Goal: Information Seeking & Learning: Learn about a topic

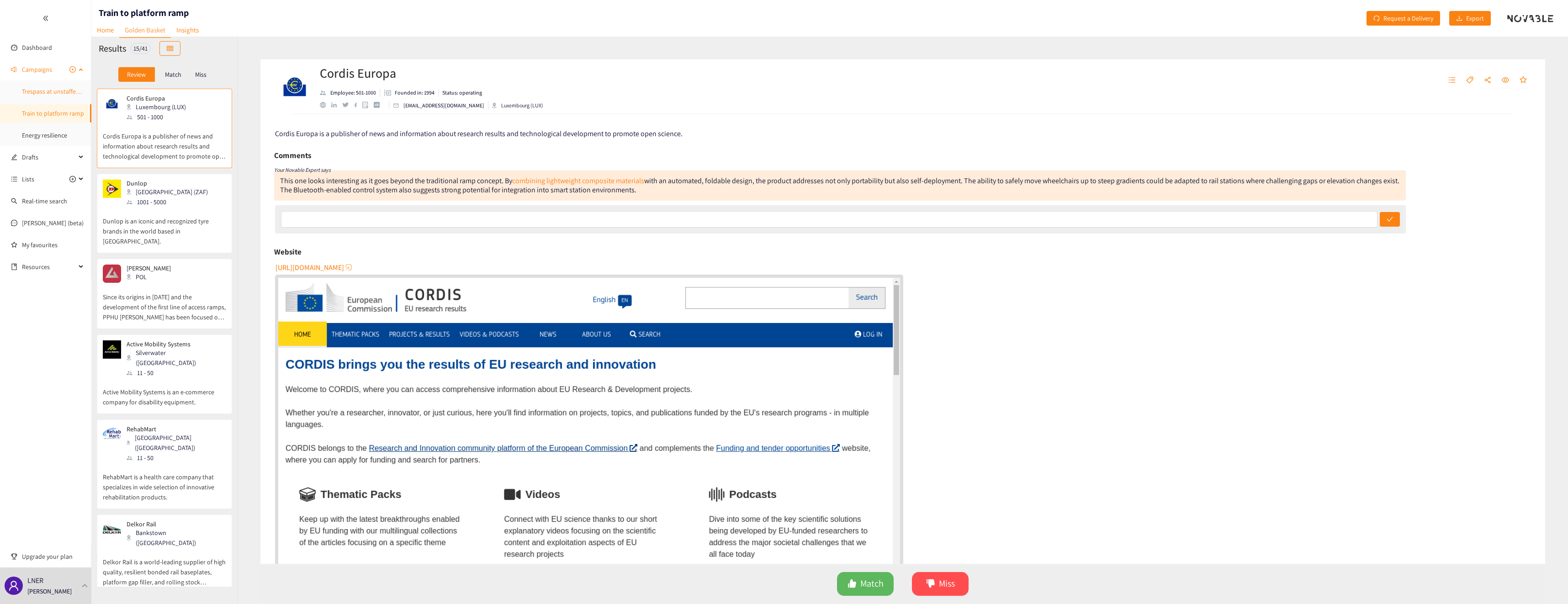
click at [45, 87] on link "Trespass at unstaffed stations" at bounding box center [62, 91] width 81 height 8
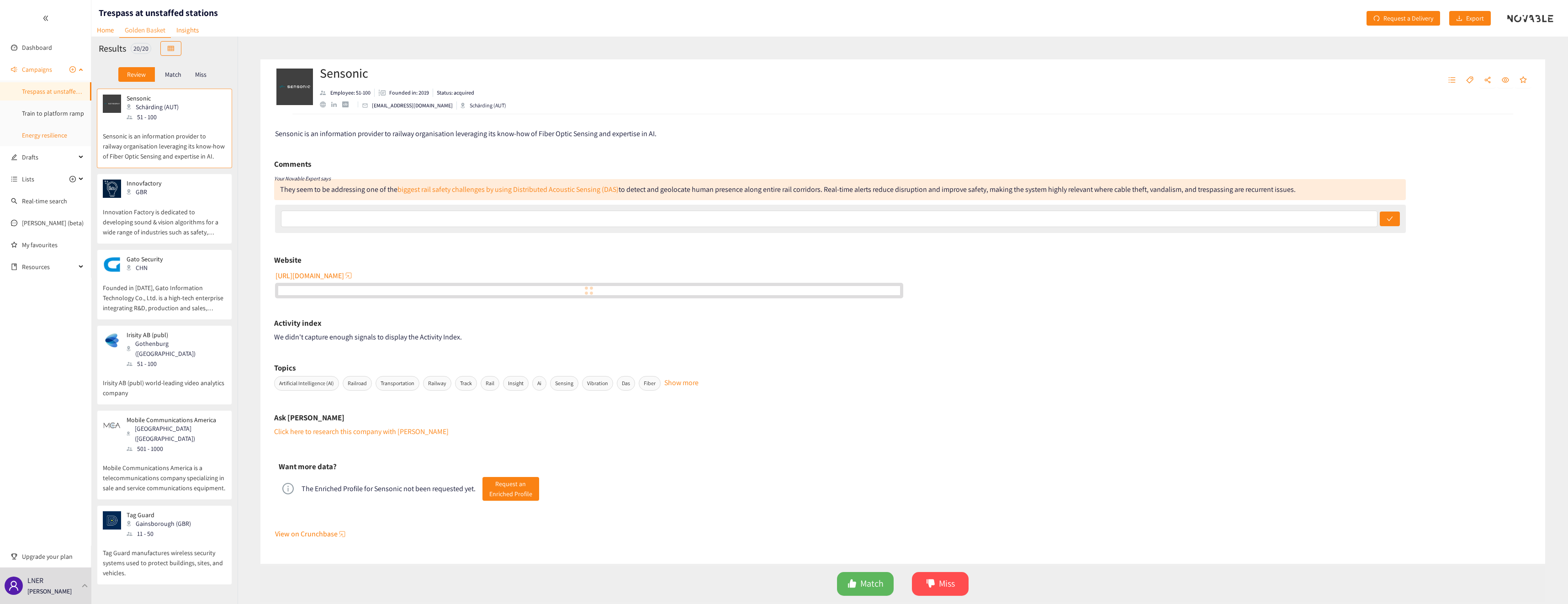
click at [56, 137] on link "Energy resilience" at bounding box center [45, 135] width 46 height 8
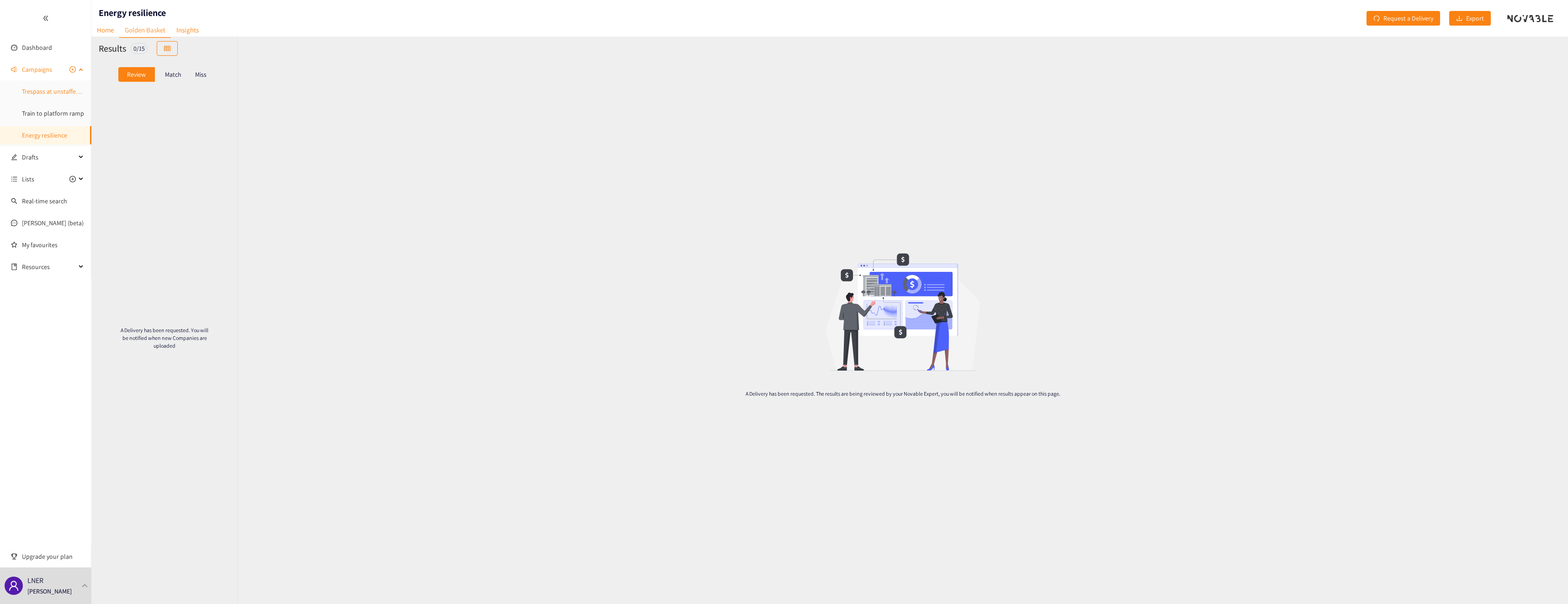
click at [48, 87] on link "Trespass at unstaffed stations" at bounding box center [62, 91] width 81 height 8
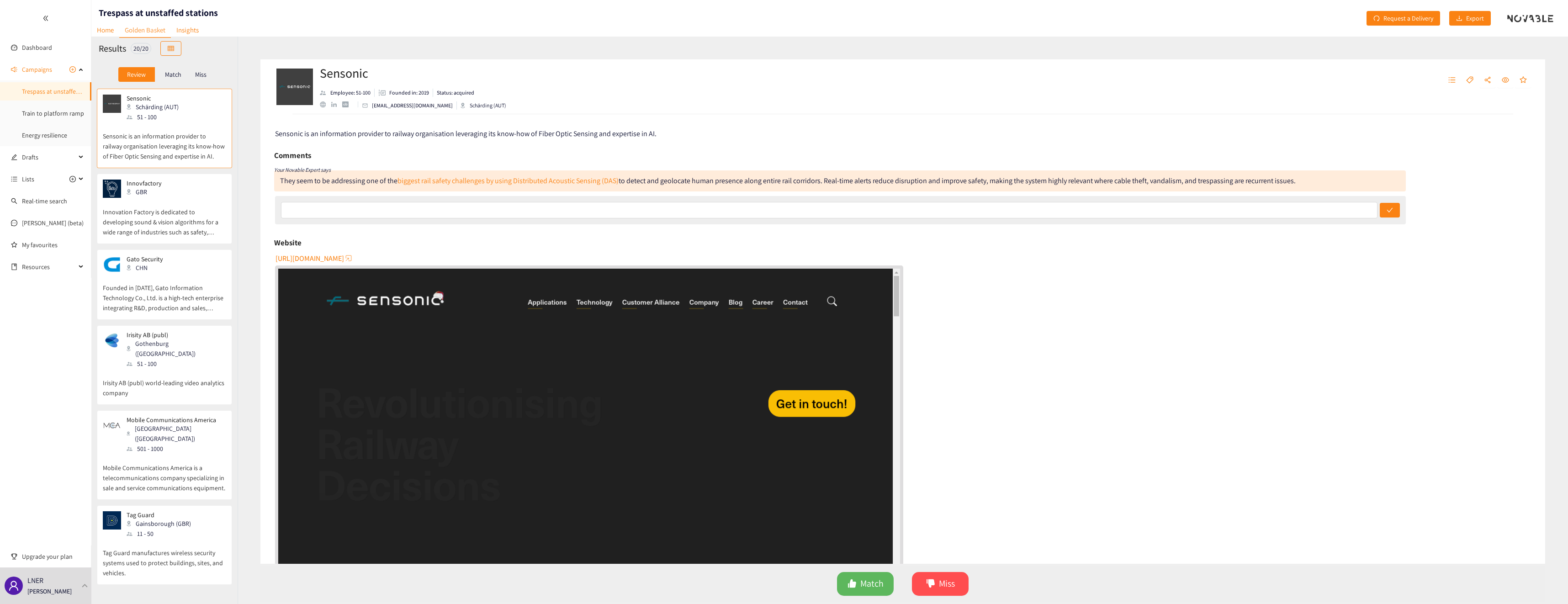
scroll to position [91, 0]
click at [164, 211] on p "Innovation Factory is dedicated to developing sound & vision algorithms for a w…" at bounding box center [164, 218] width 123 height 39
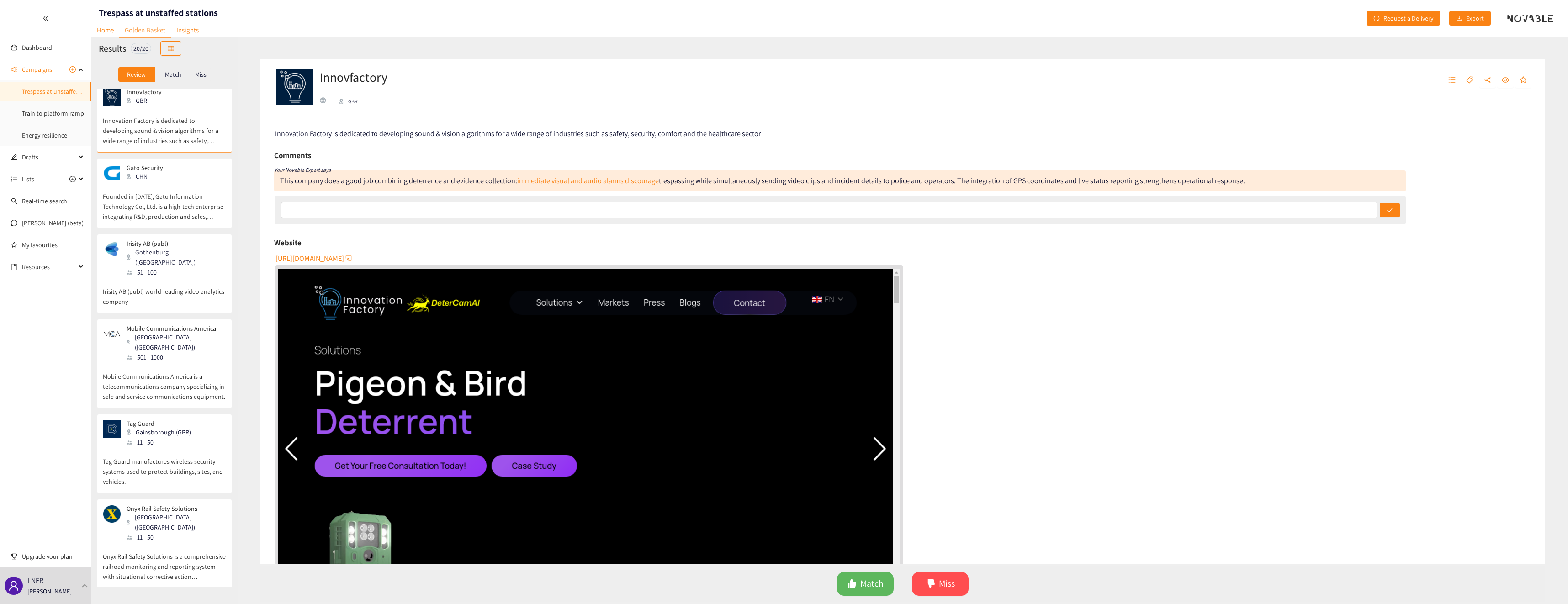
click at [153, 200] on p "Founded in [DATE], Gato Information Technology Co., Ltd. is a high-tech enterpr…" at bounding box center [164, 202] width 123 height 39
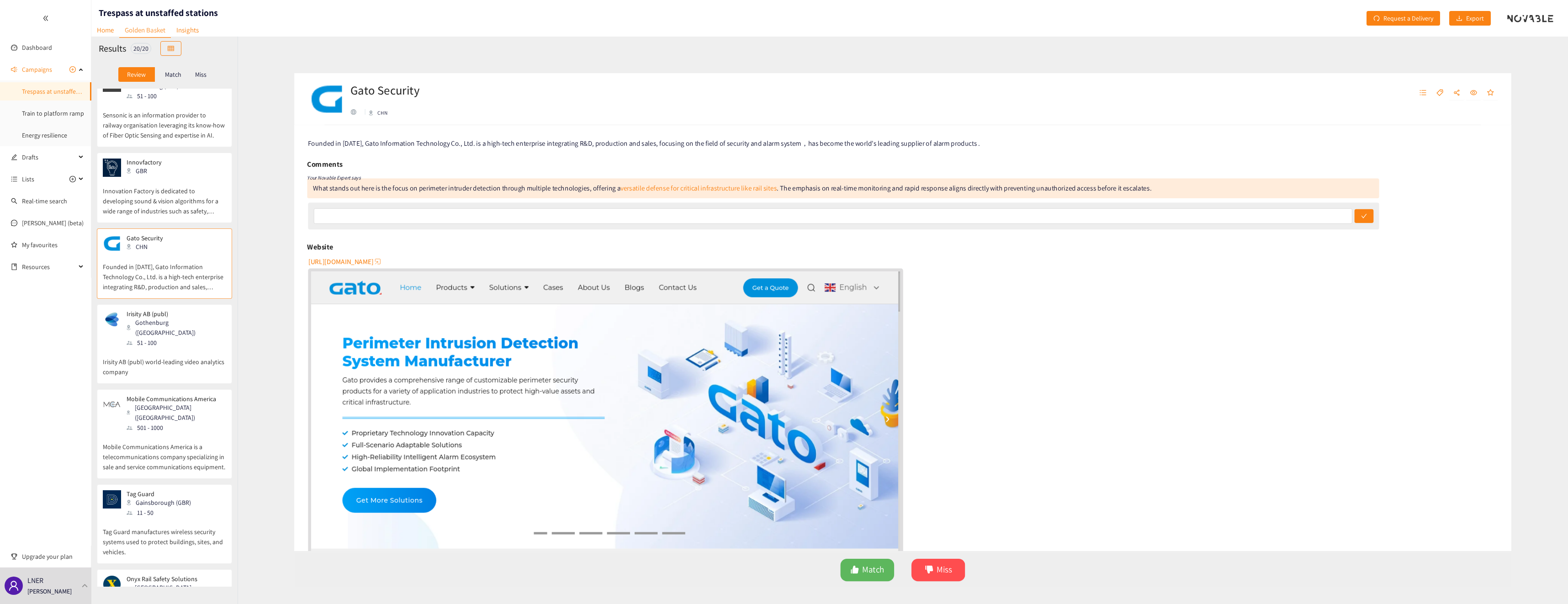
scroll to position [0, 0]
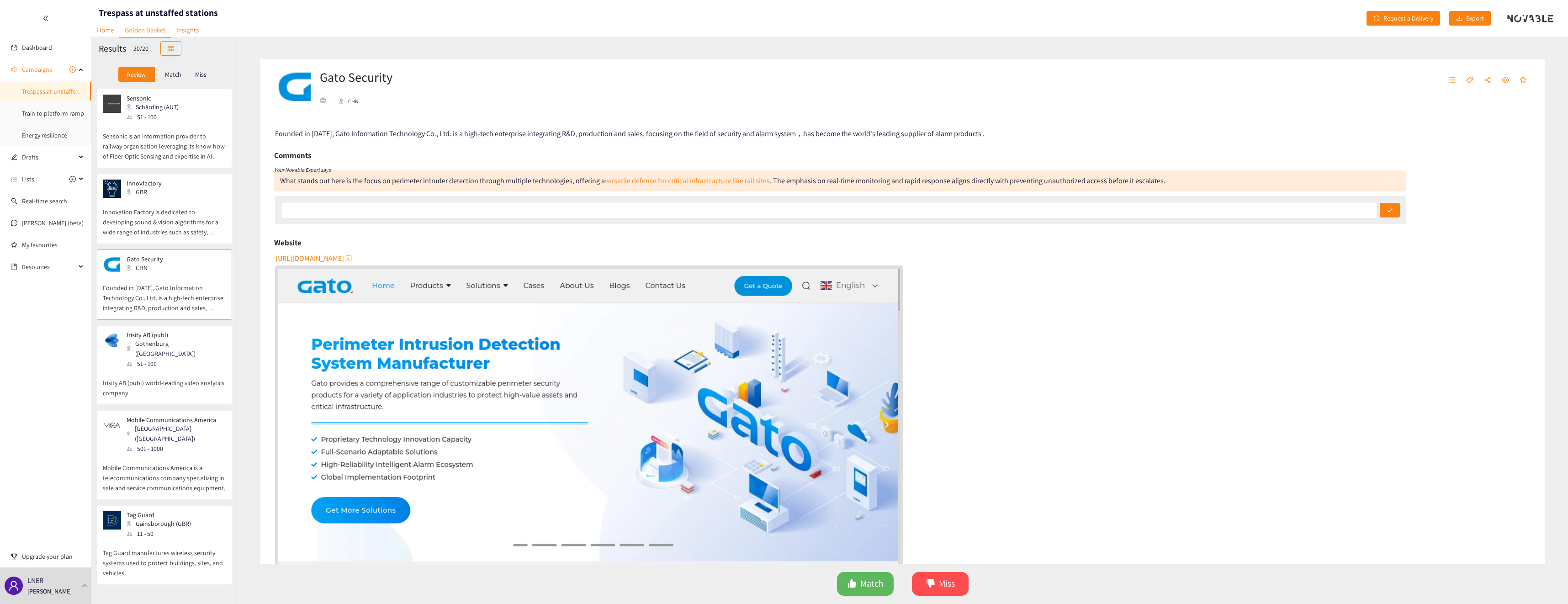
click at [170, 152] on p "Sensonic is an information provider to railway organisation leveraging its know…" at bounding box center [164, 142] width 123 height 39
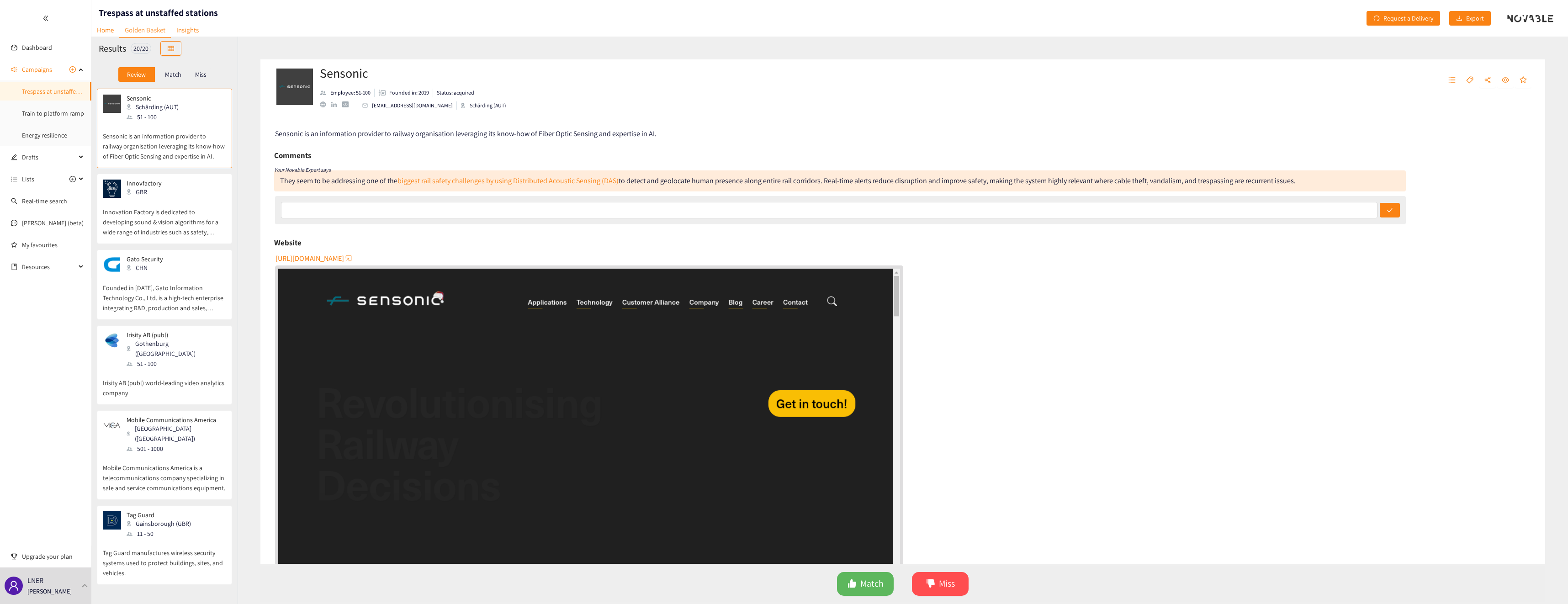
click at [353, 259] on div "button" at bounding box center [348, 258] width 9 height 9
click at [138, 277] on p "Founded in [DATE], Gato Information Technology Co., Ltd. is a high-tech enterpr…" at bounding box center [164, 294] width 123 height 39
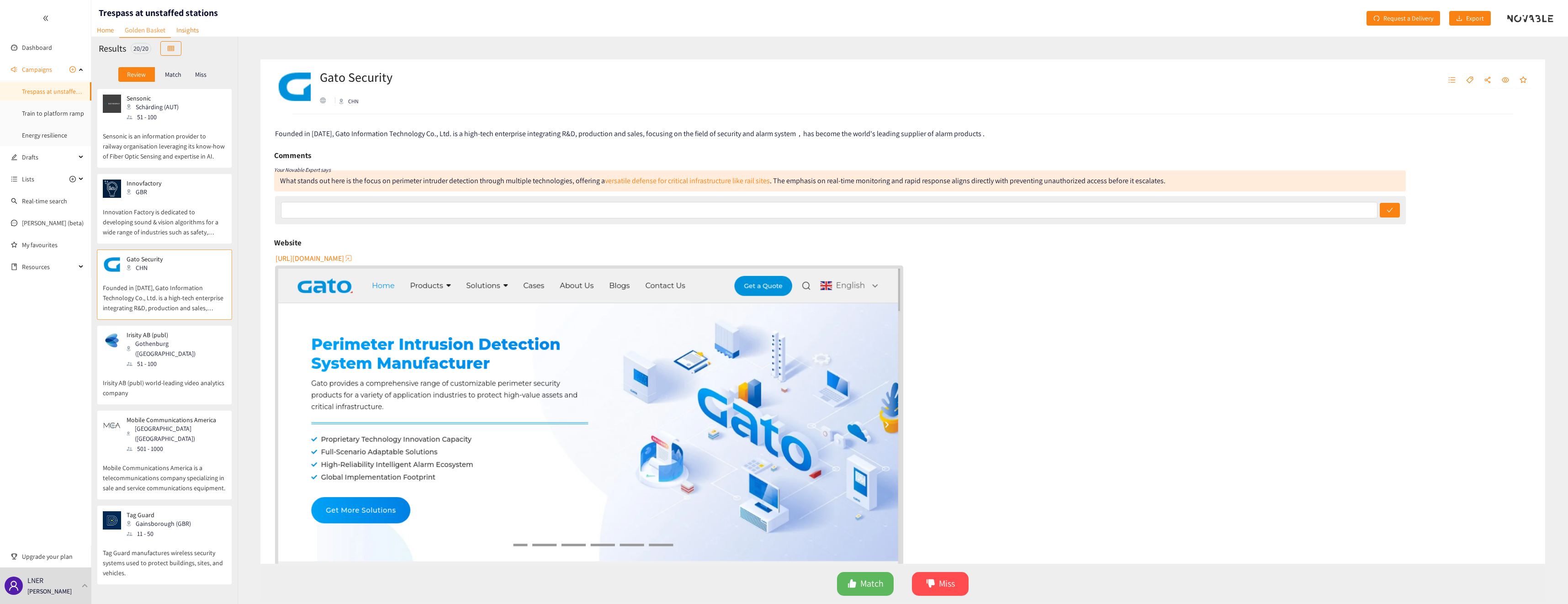
click at [166, 368] on p "Irisity AB (publ) world-leading video analytics company" at bounding box center [164, 383] width 123 height 29
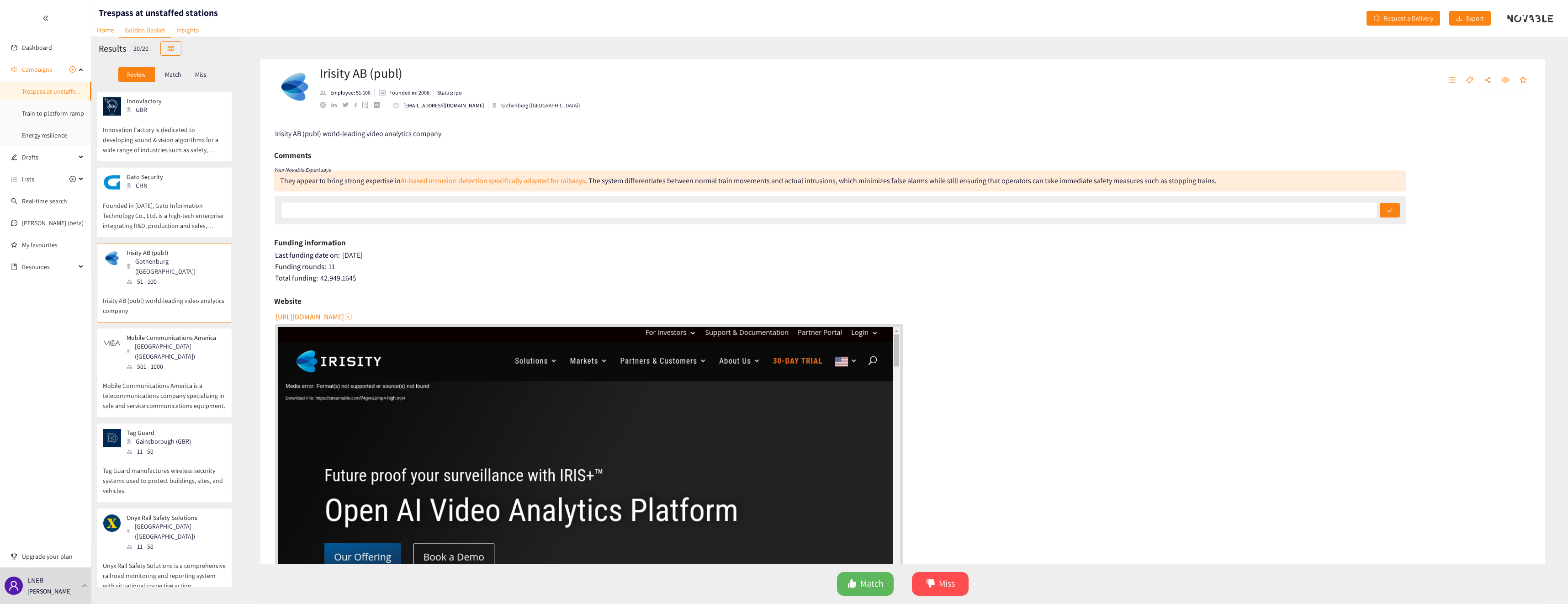
scroll to position [91, 0]
click at [145, 362] on p "Mobile Communications America is a telecommunications company specializing in s…" at bounding box center [164, 382] width 123 height 39
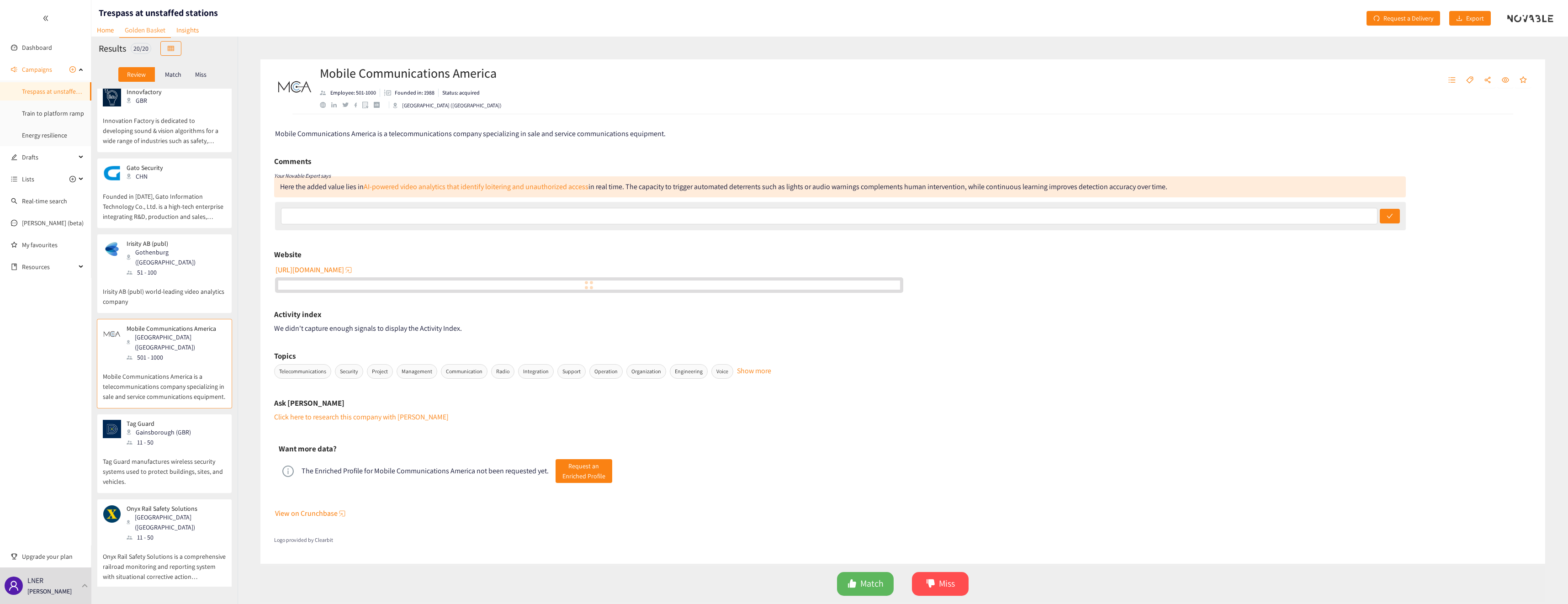
scroll to position [137, 0]
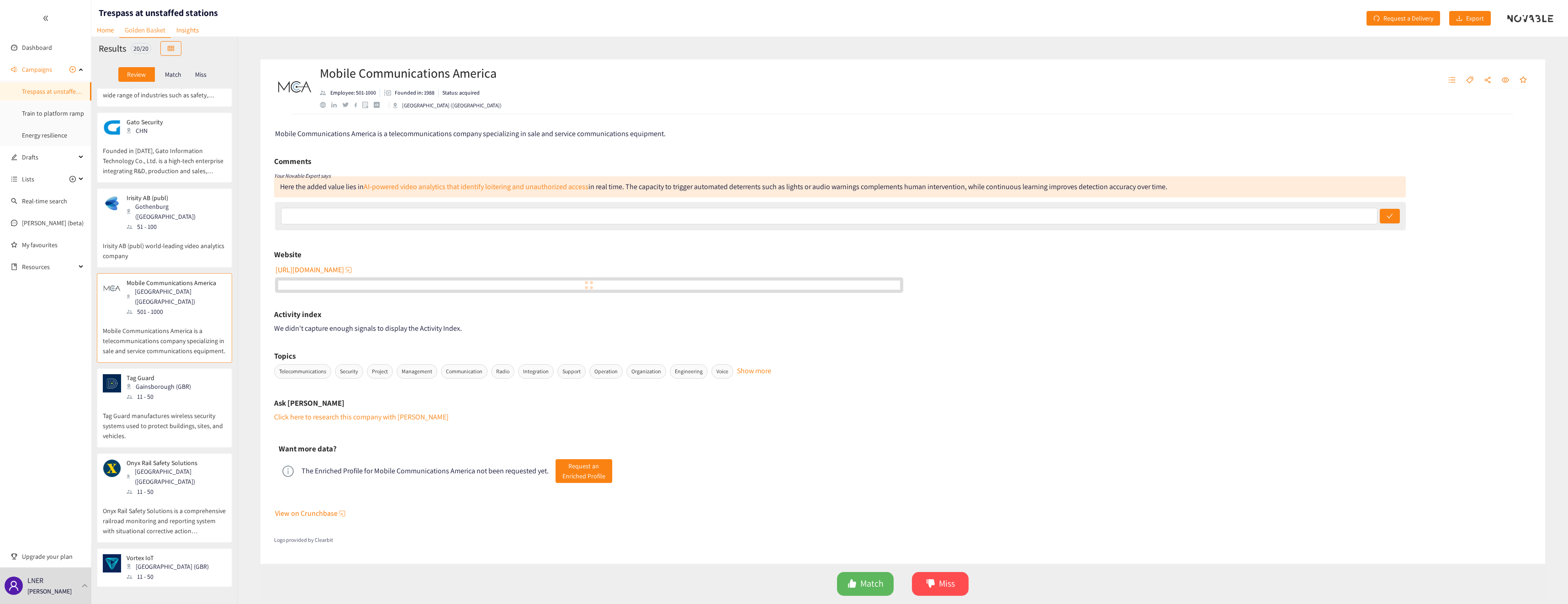
click at [149, 401] on p "Tag Guard manufactures wireless security systems used to protect buildings, sit…" at bounding box center [164, 421] width 123 height 39
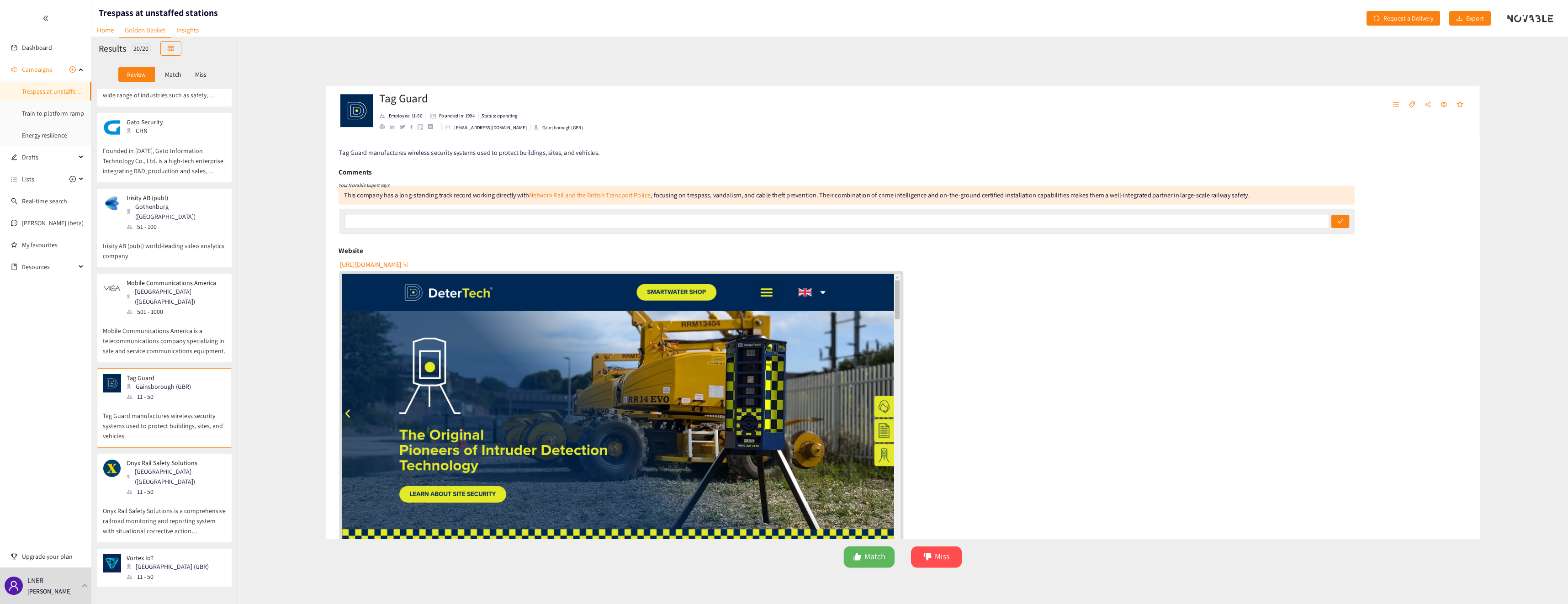
click at [184, 486] on div "11 - 50" at bounding box center [176, 491] width 99 height 10
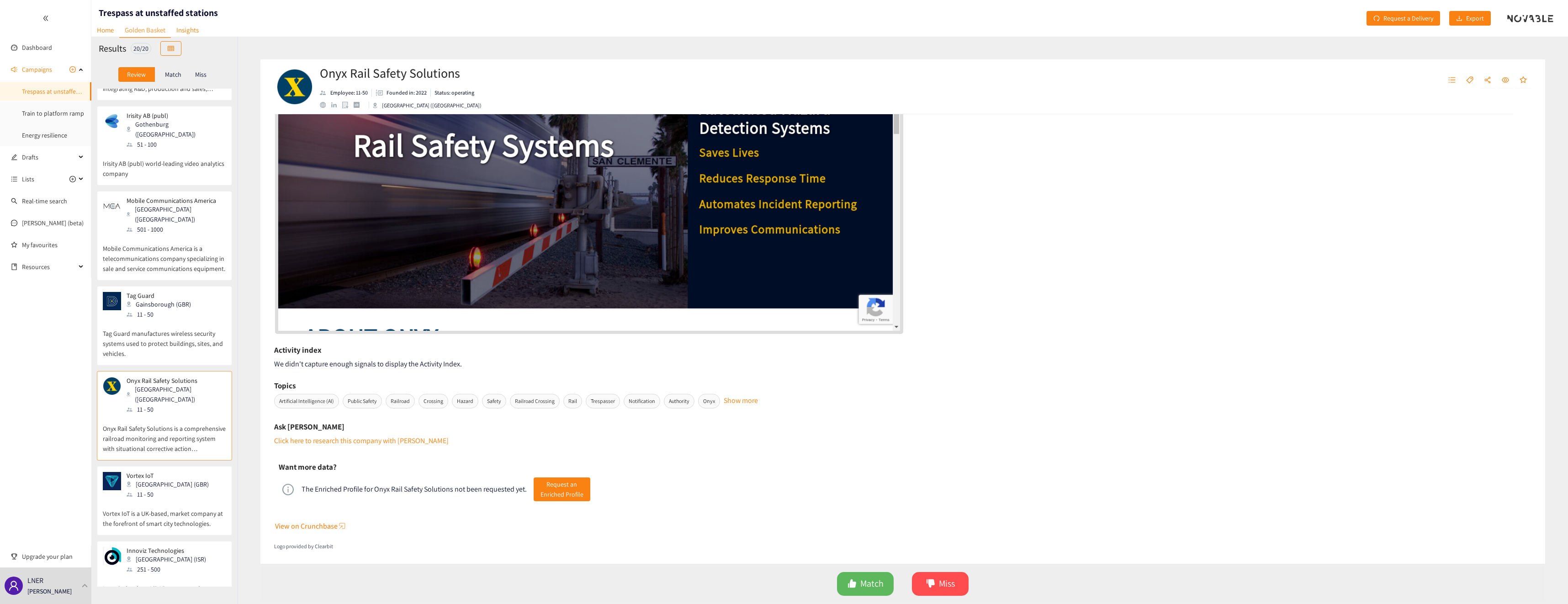
scroll to position [228, 0]
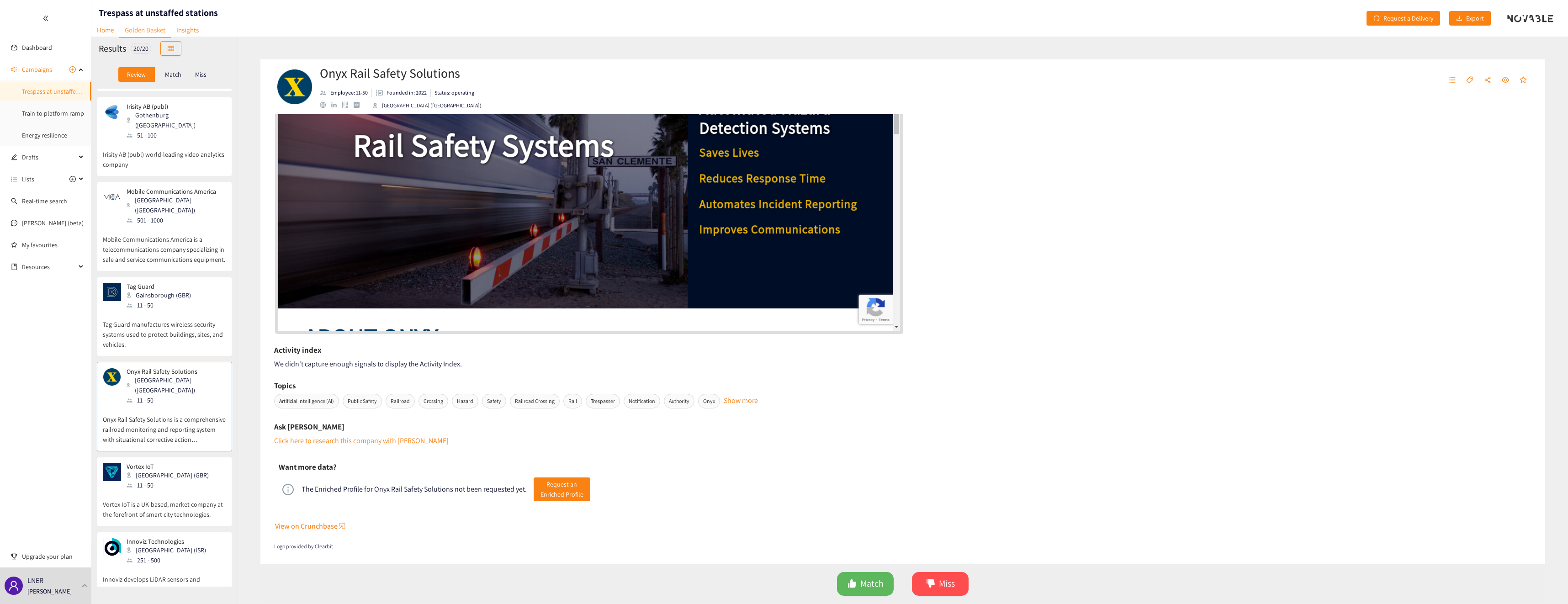
click at [162, 490] on p "Vortex IoT is a UK-based, market company at the forefront of smart city technol…" at bounding box center [164, 504] width 123 height 29
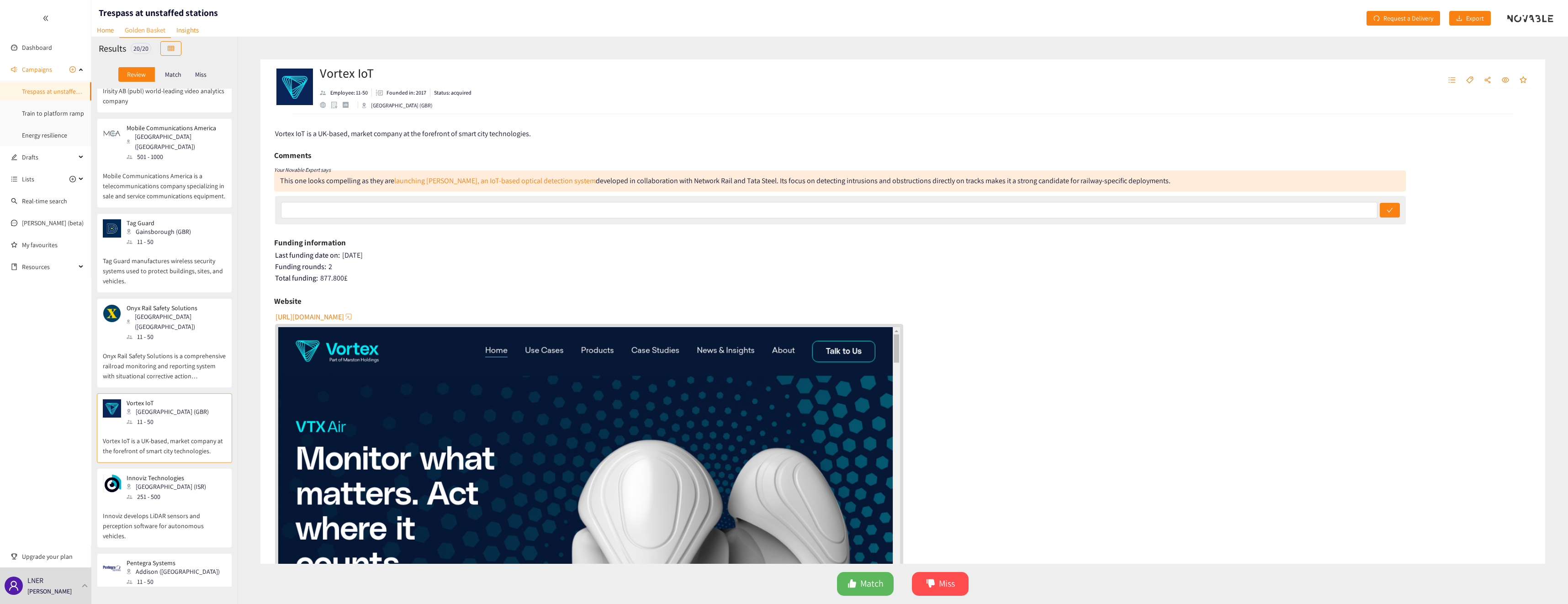
scroll to position [319, 0]
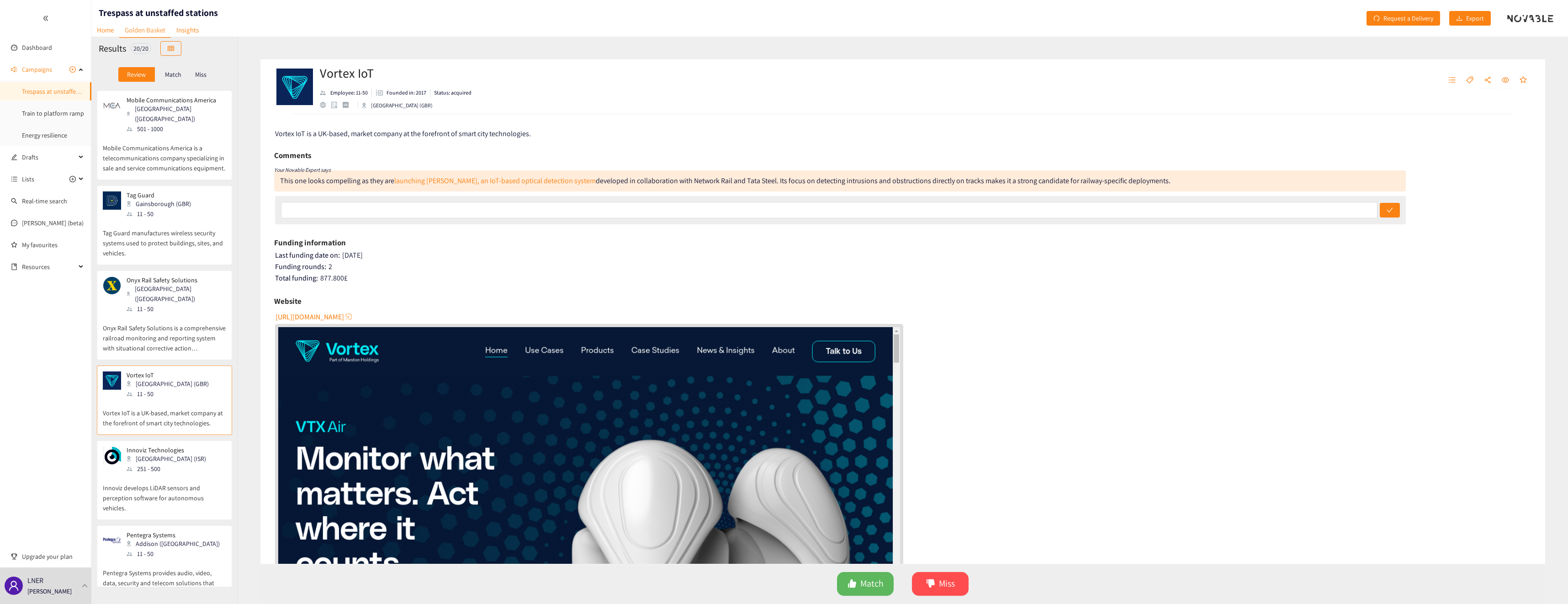
click at [147, 474] on p "Innoviz develops LiDAR sensors and perception software for autonomous vehicles." at bounding box center [164, 493] width 123 height 39
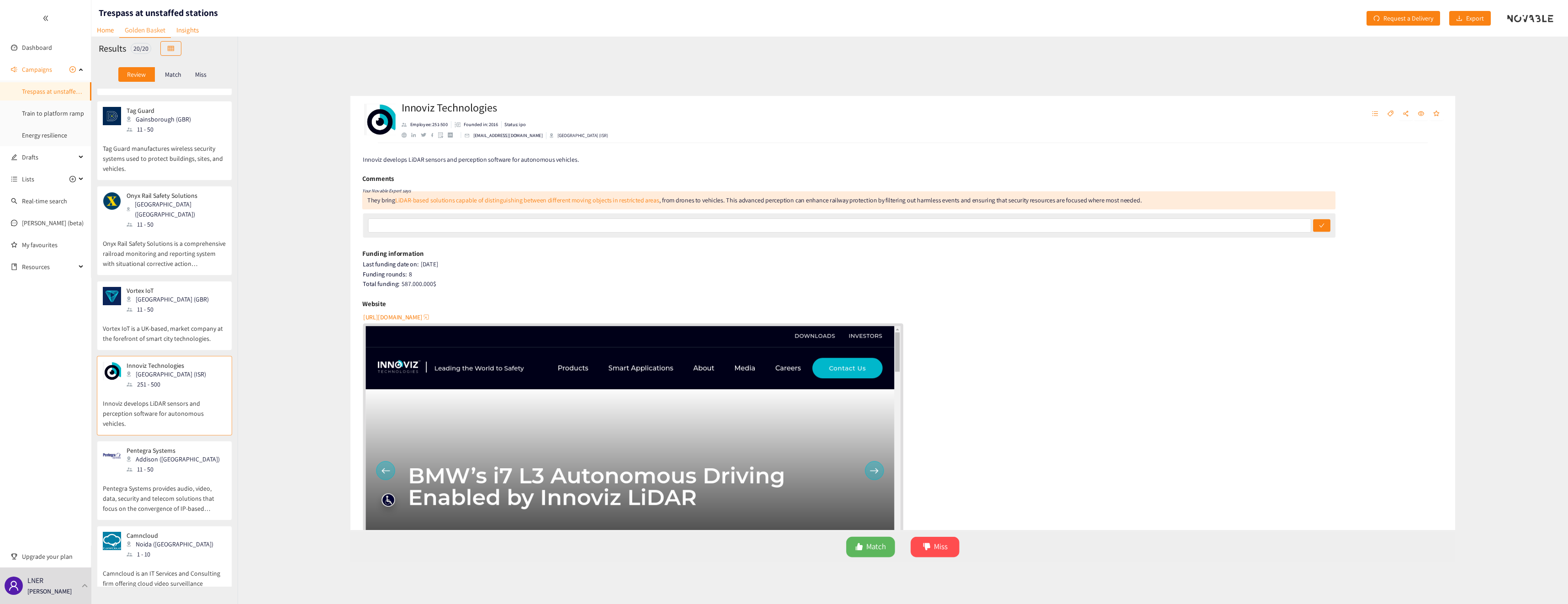
scroll to position [411, 0]
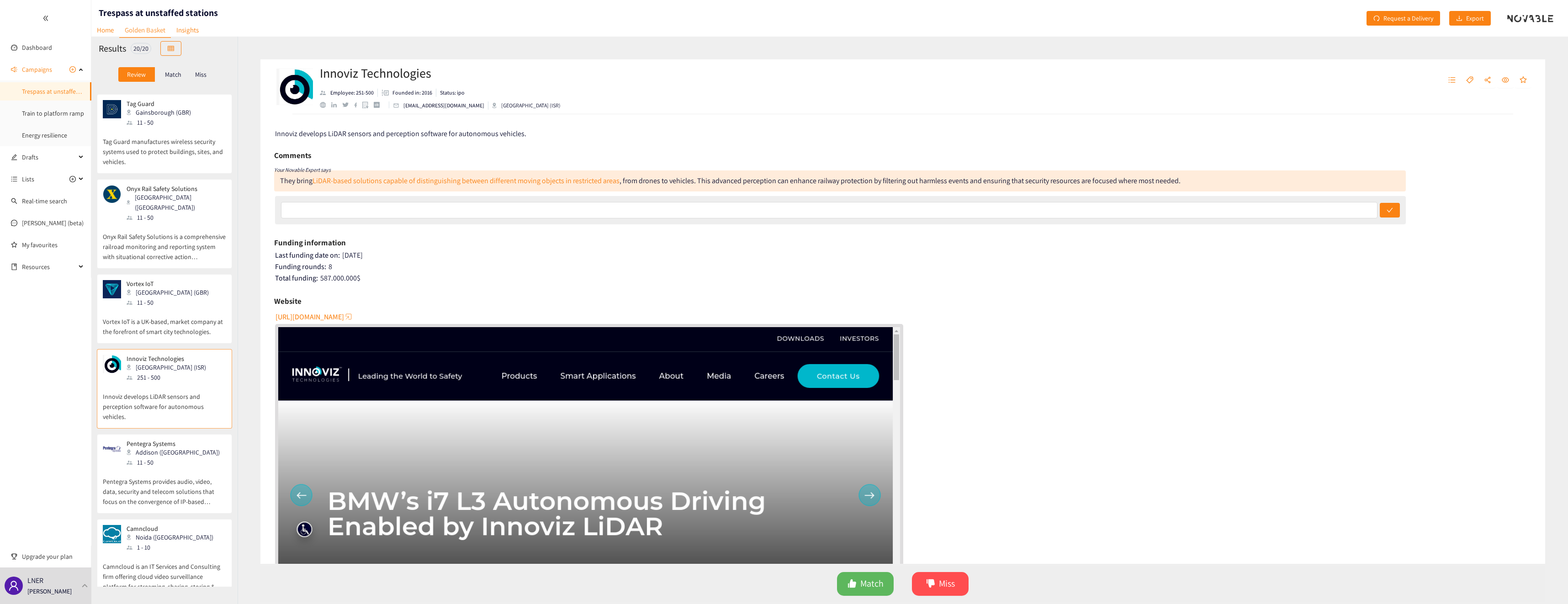
click at [175, 467] on p "Pentegra Systems provides audio, video, data, security and telecom solutions th…" at bounding box center [164, 487] width 123 height 39
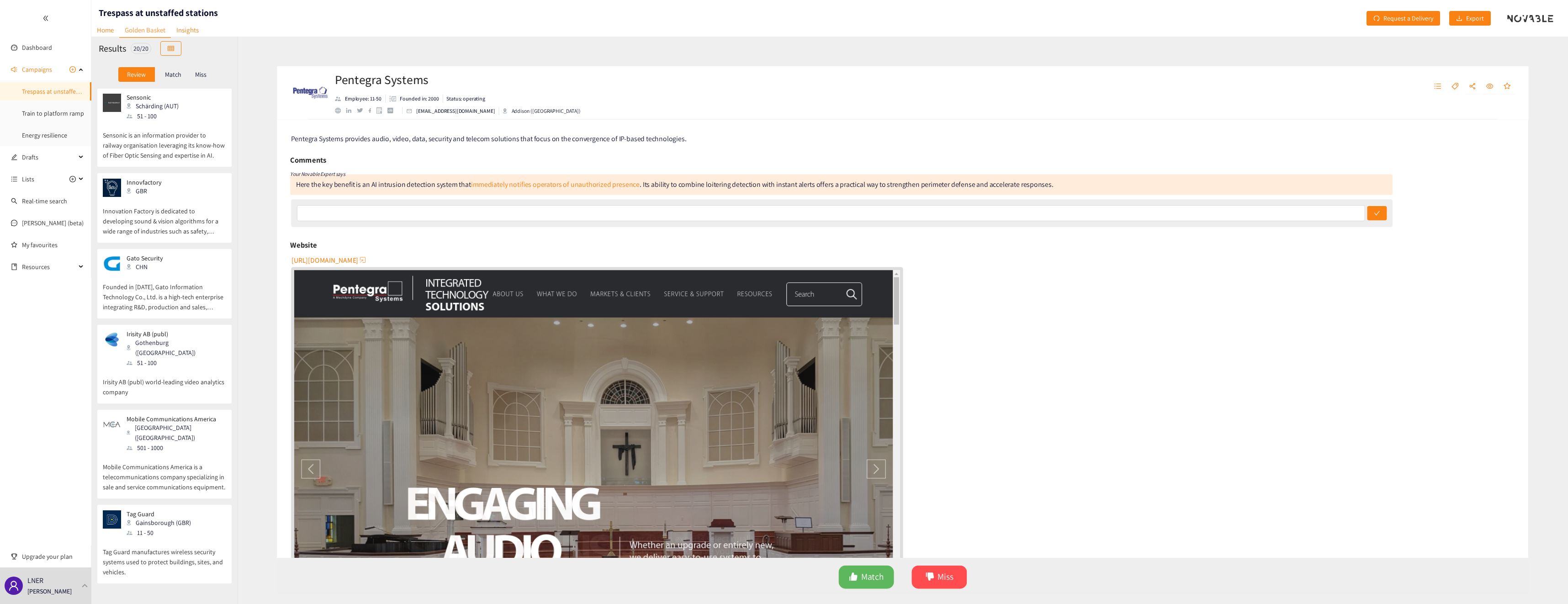
scroll to position [0, 0]
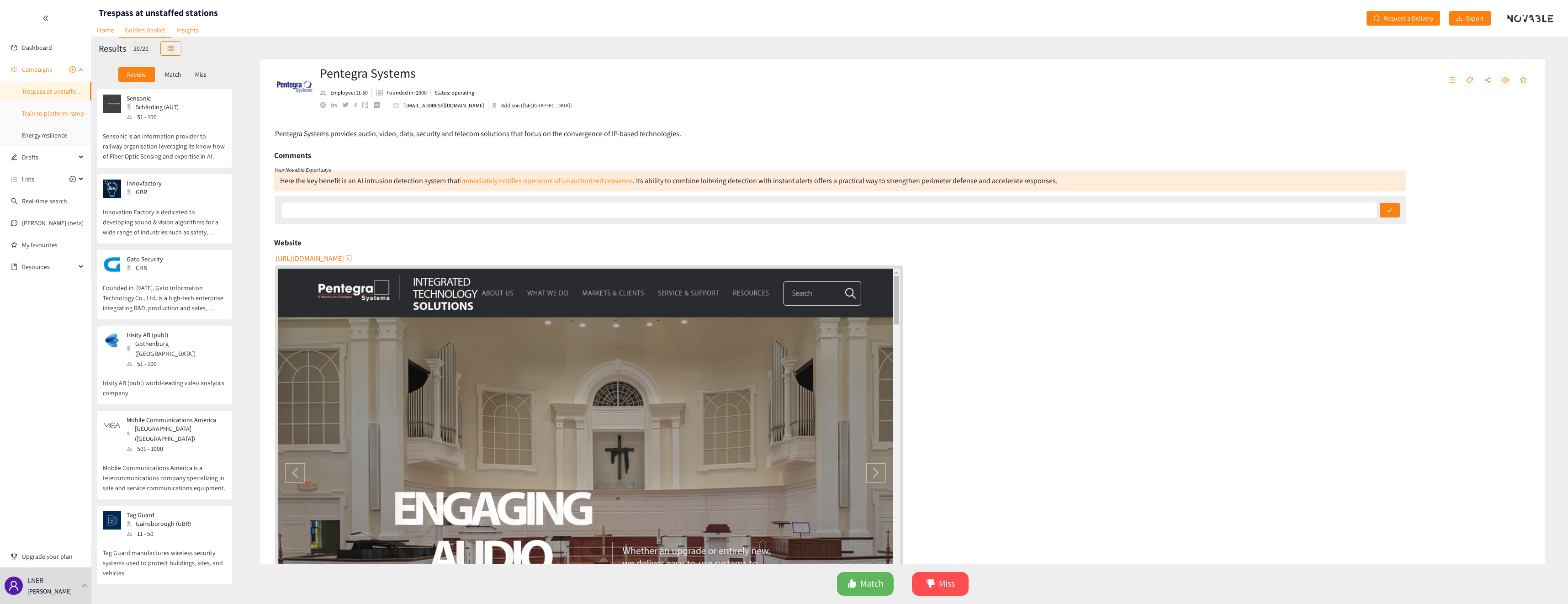
click at [53, 111] on link "Train to platform ramp" at bounding box center [54, 112] width 62 height 8
